Goal: Task Accomplishment & Management: Use online tool/utility

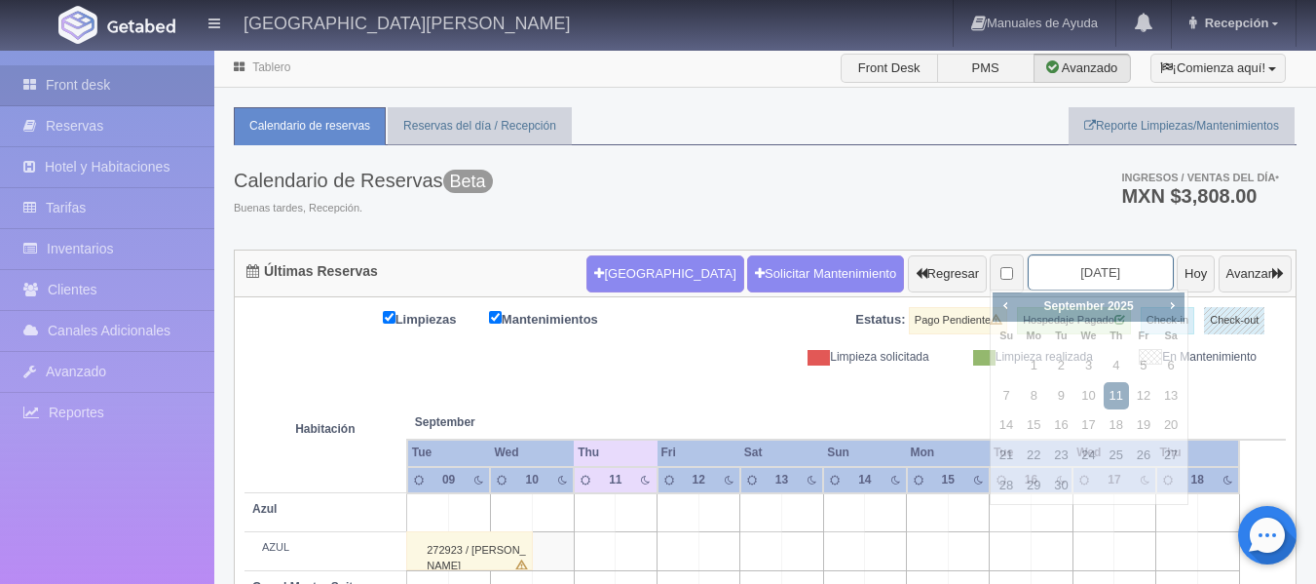
click at [1079, 271] on input "[DATE]" at bounding box center [1101, 272] width 146 height 36
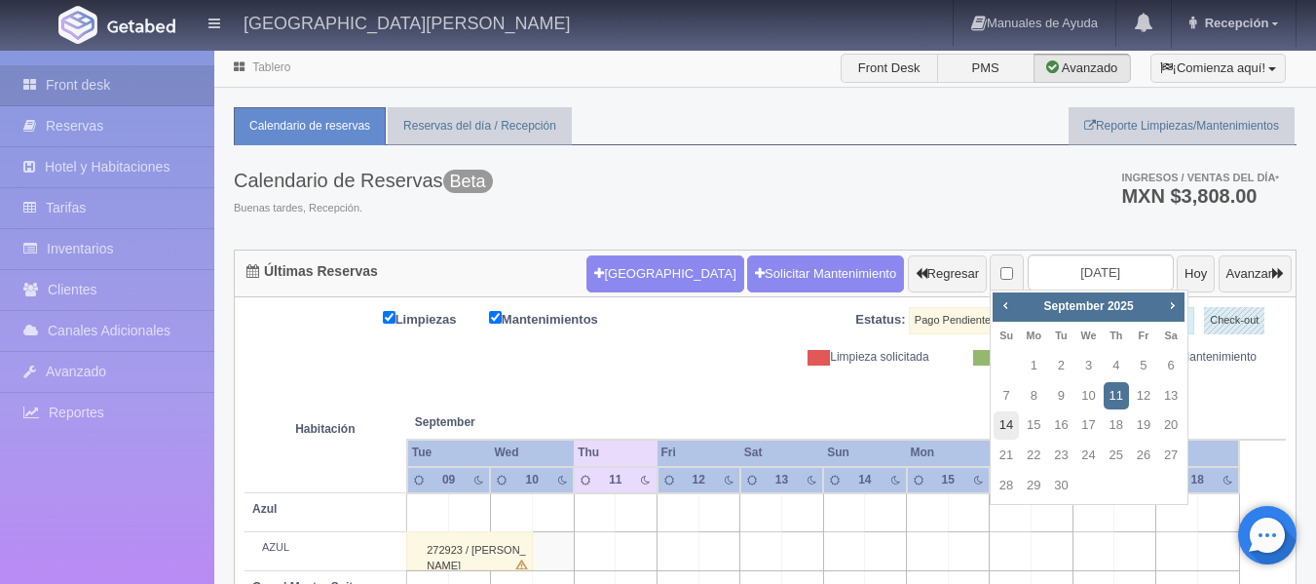
click at [1009, 423] on link "14" at bounding box center [1006, 425] width 25 height 28
type input "[DATE]"
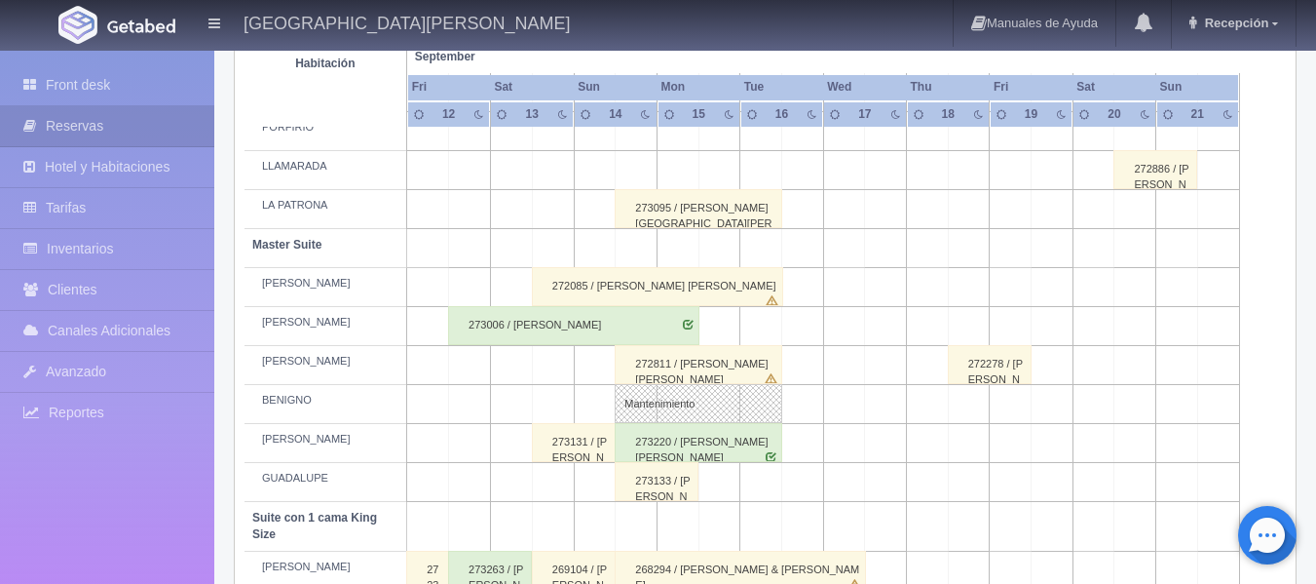
scroll to position [584, 0]
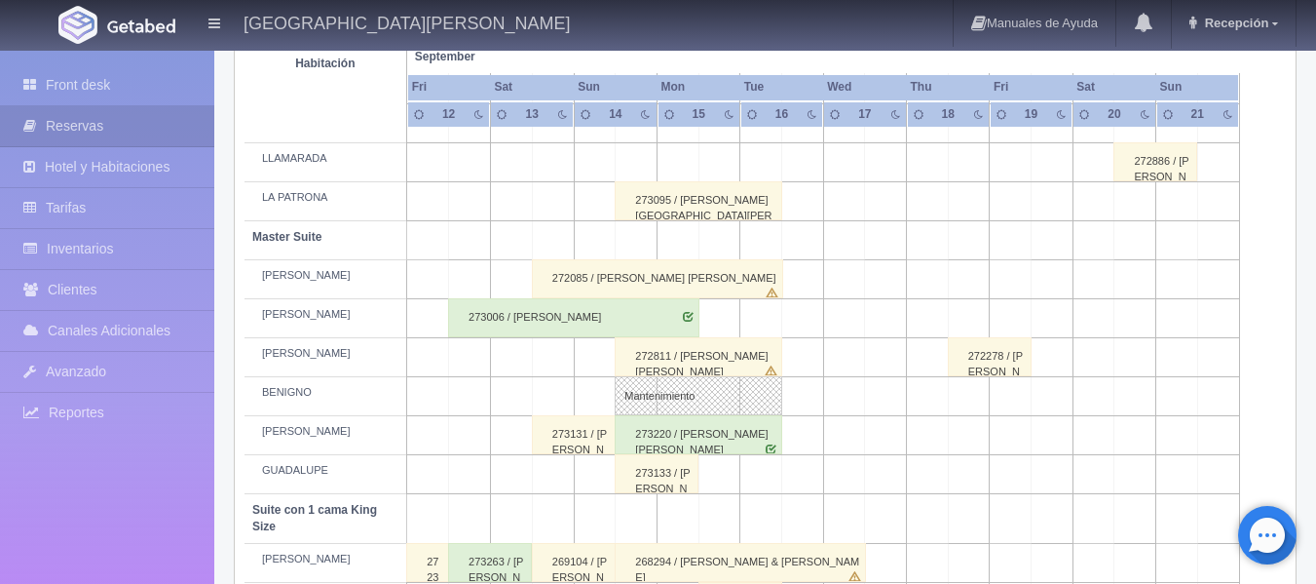
click at [667, 355] on div "272811 / [PERSON_NAME]" at bounding box center [699, 356] width 168 height 39
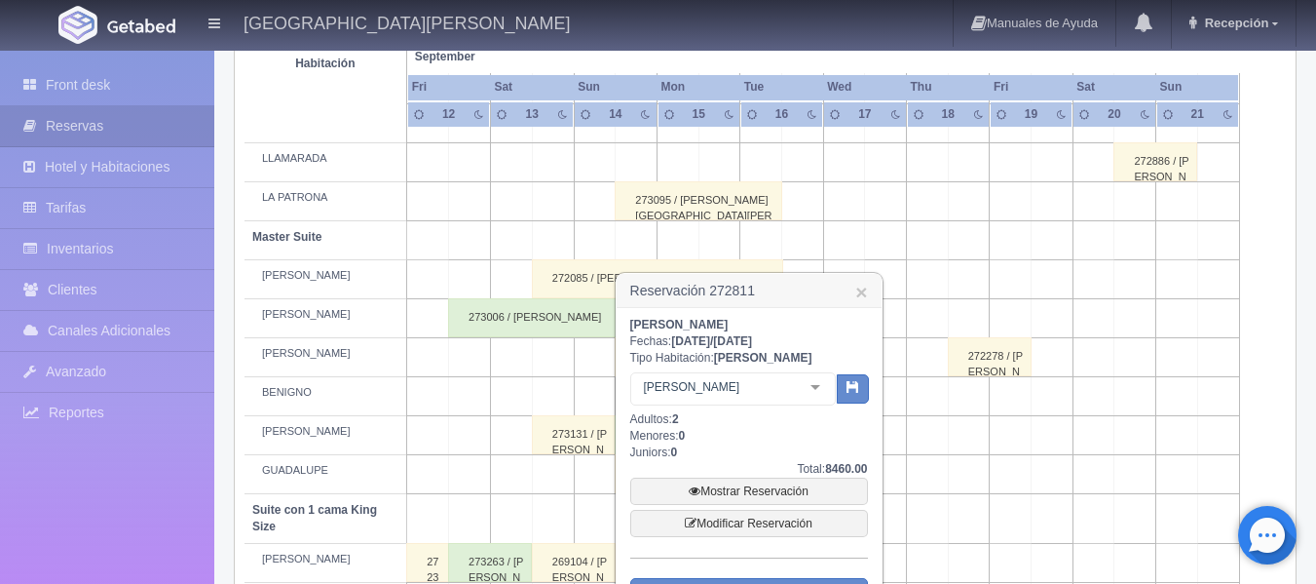
drag, startPoint x: 806, startPoint y: 282, endPoint x: 819, endPoint y: 281, distance: 12.7
click at [819, 281] on h3 "Reservación 272811 ×" at bounding box center [749, 291] width 265 height 34
click at [867, 296] on link "×" at bounding box center [862, 292] width 12 height 20
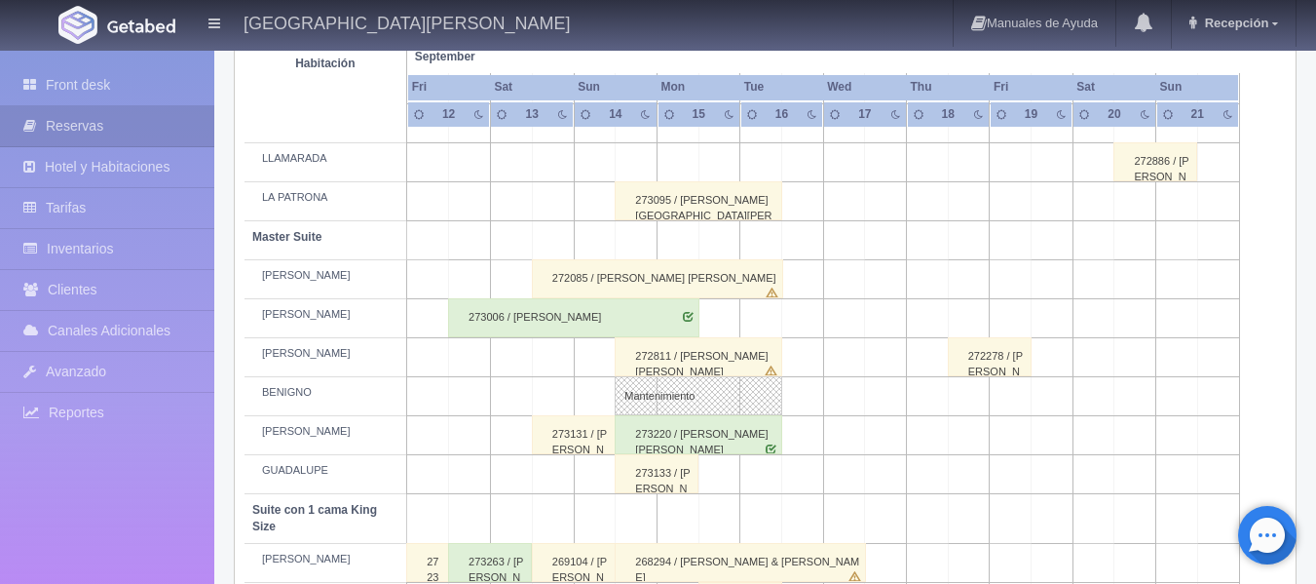
click at [645, 158] on td at bounding box center [637, 162] width 42 height 39
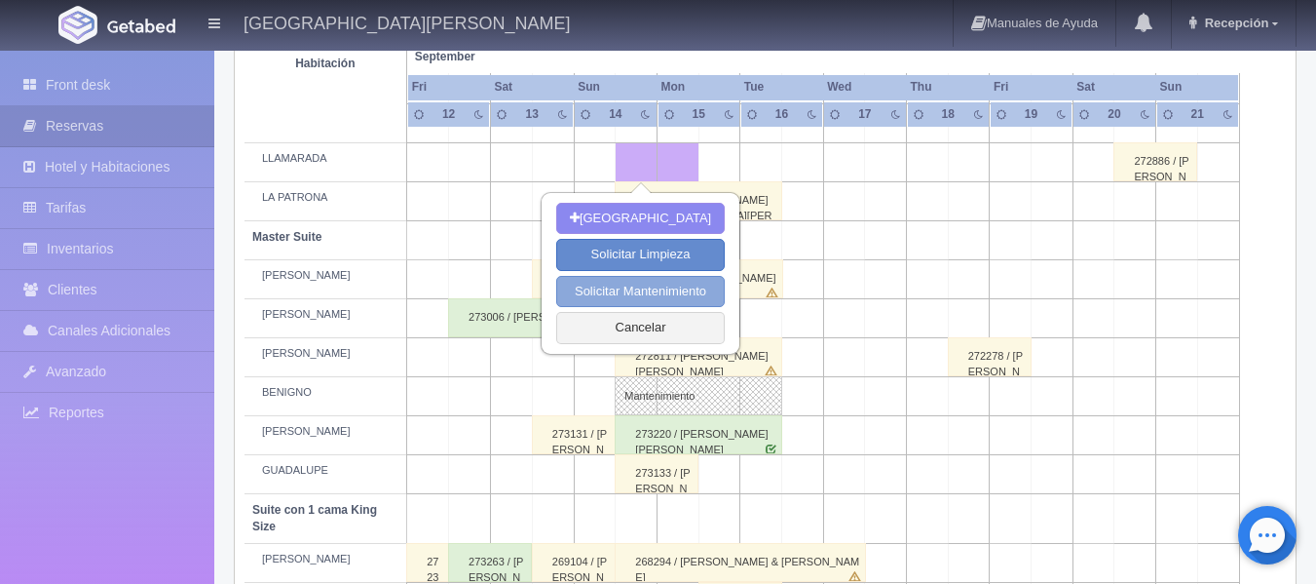
click at [636, 284] on button "Solicitar Mantenimiento" at bounding box center [640, 292] width 169 height 32
select select "Mantenimiento"
type input "14-09-2025"
type input "15-09-2025"
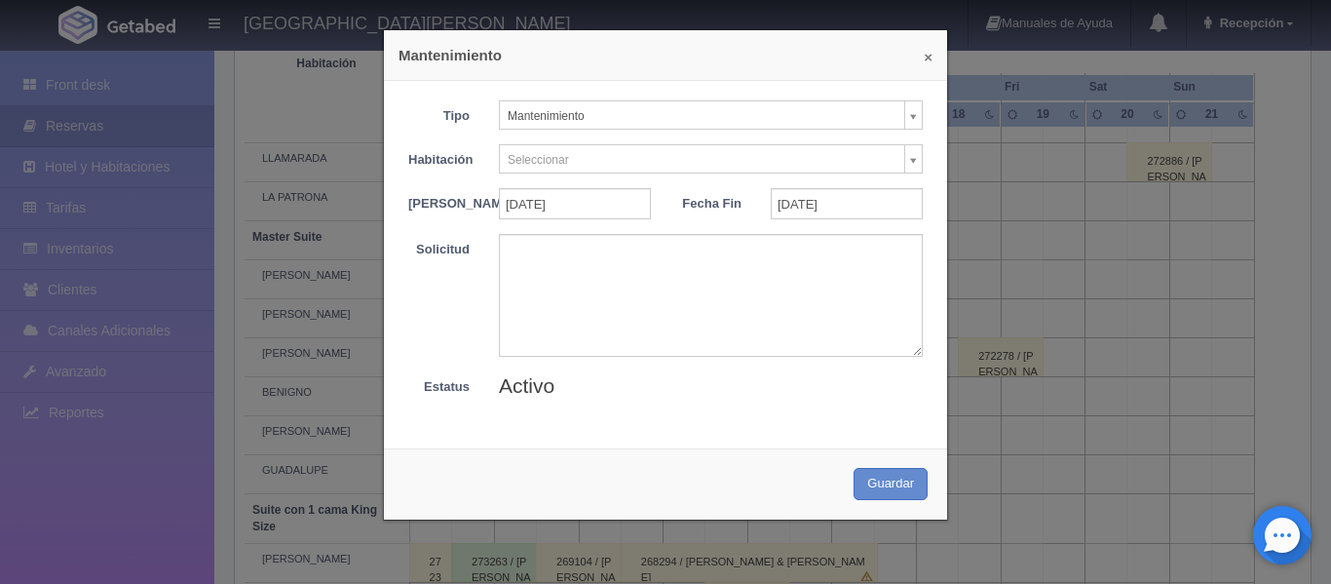
click at [924, 55] on button "×" at bounding box center [928, 57] width 9 height 15
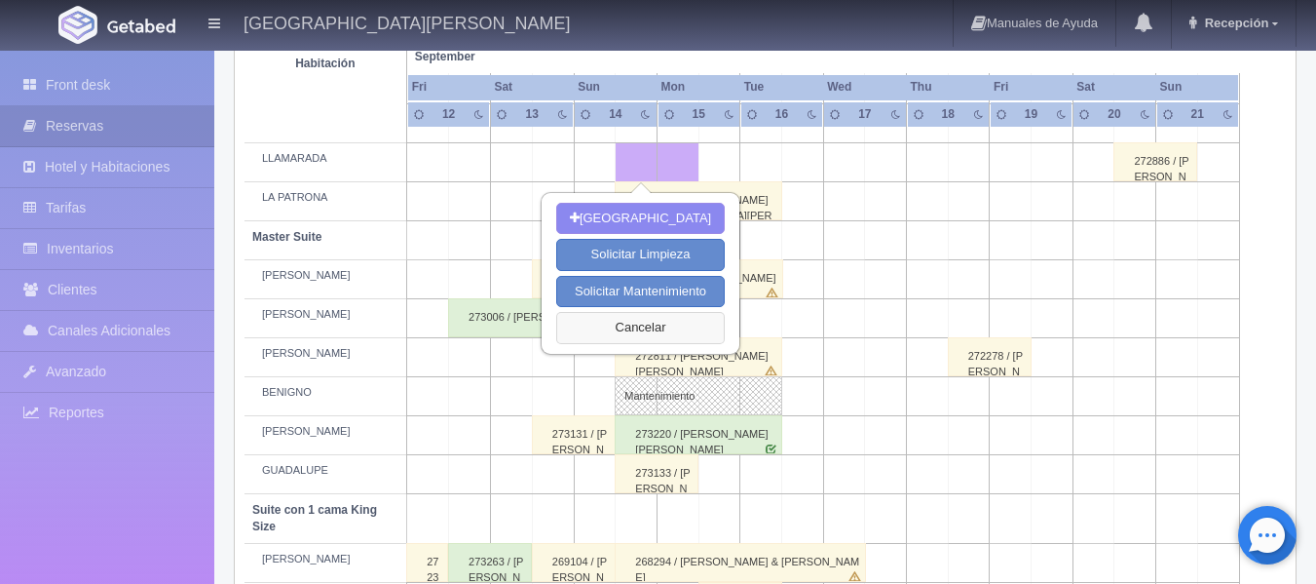
click at [661, 317] on button "Cancelar" at bounding box center [640, 328] width 169 height 32
